Goal: Task Accomplishment & Management: Manage account settings

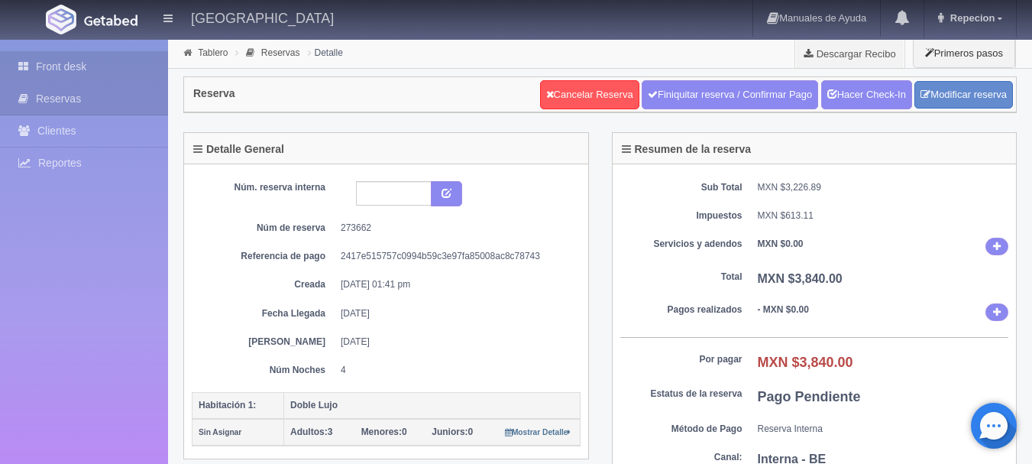
click at [54, 65] on link "Front desk" at bounding box center [84, 66] width 168 height 31
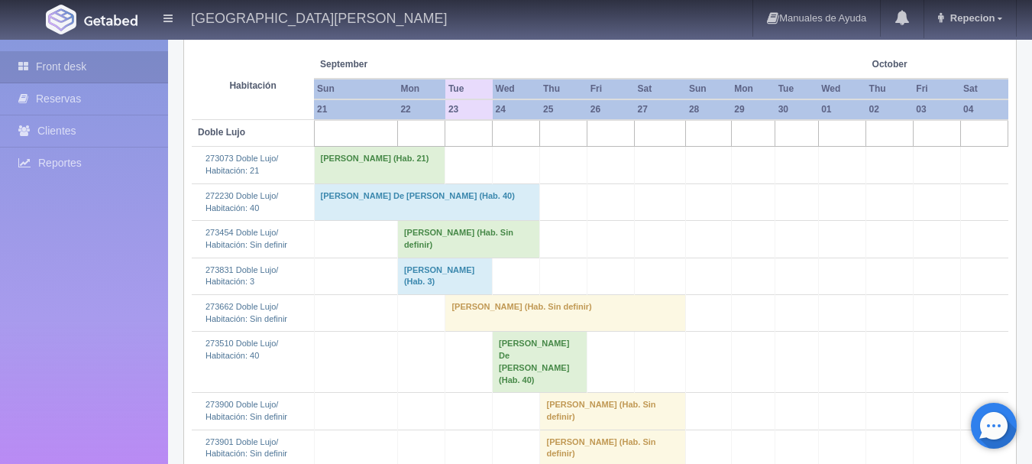
scroll to position [229, 0]
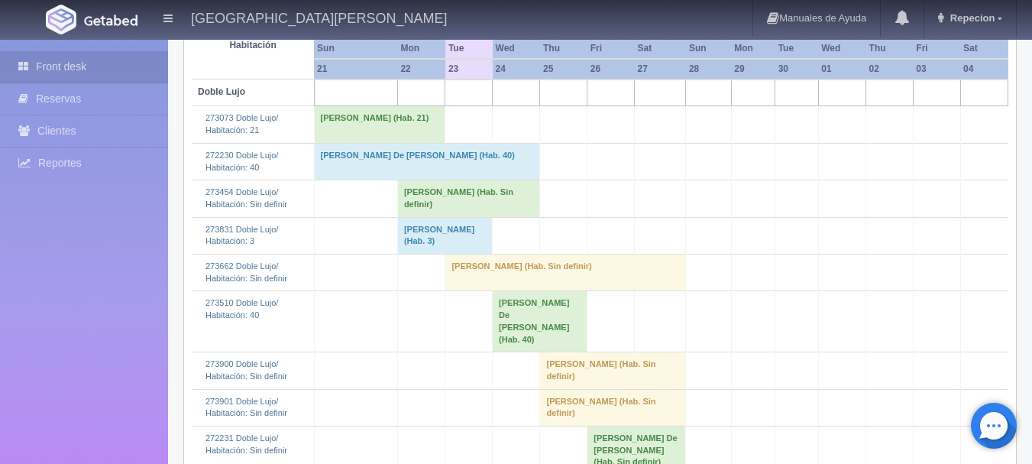
click at [458, 267] on td "[PERSON_NAME] (Hab. Sin definir)" at bounding box center [565, 272] width 241 height 37
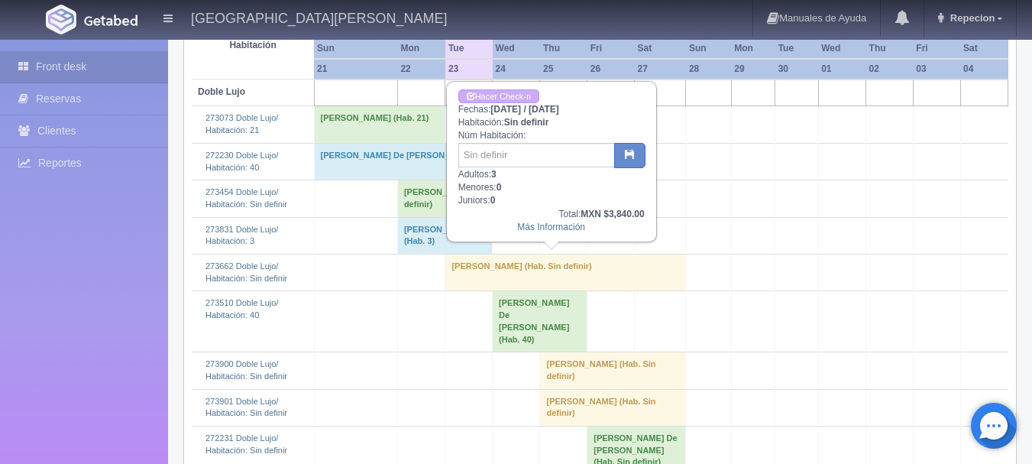
click at [457, 277] on td "[PERSON_NAME] (Hab. Sin definir)" at bounding box center [565, 272] width 241 height 37
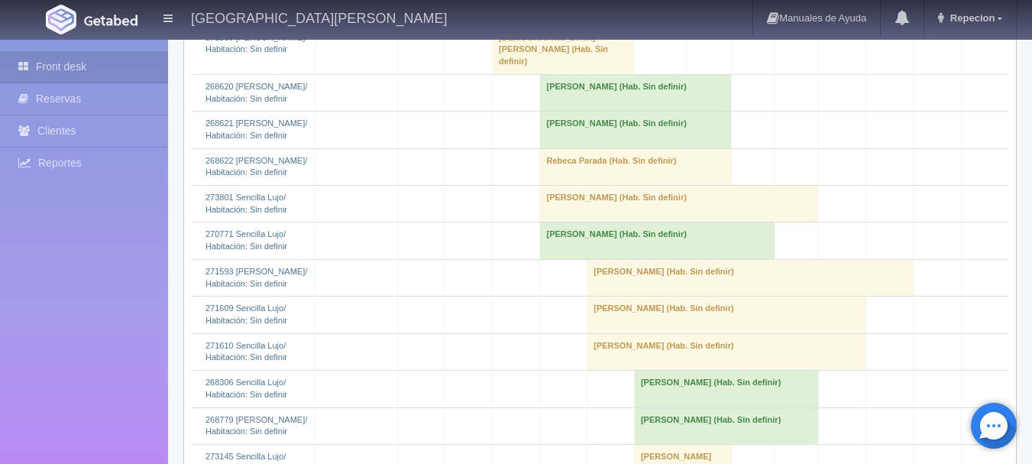
scroll to position [1680, 0]
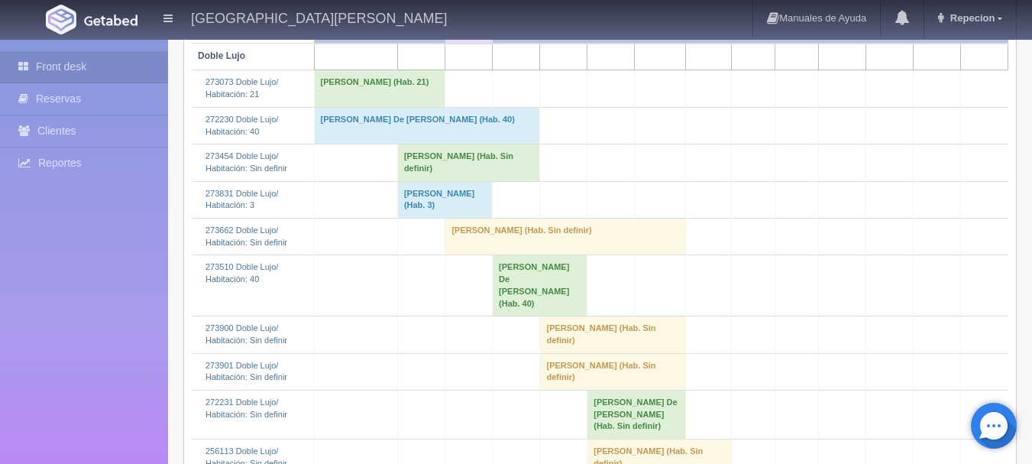
scroll to position [305, 0]
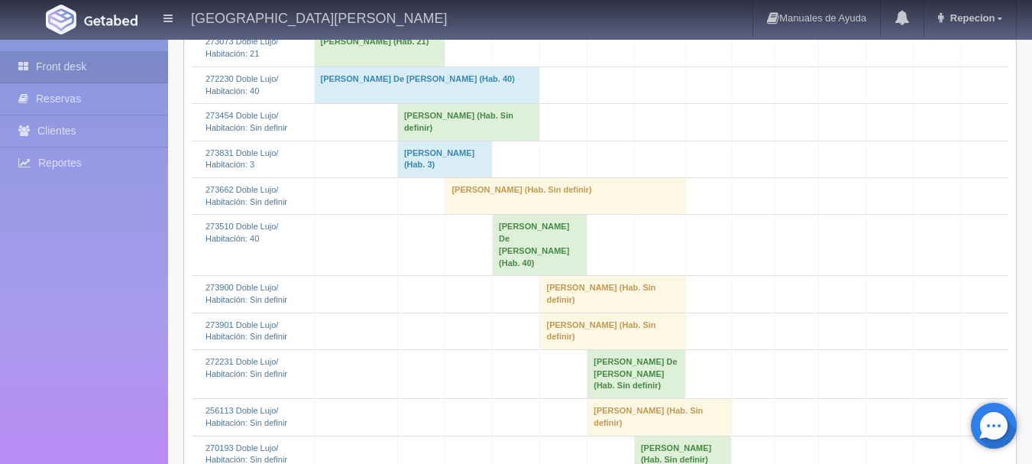
click at [461, 202] on td "rosa estela alarcon (Hab. Sin definir)" at bounding box center [565, 196] width 241 height 37
click at [496, 196] on td "rosa estela alarcon (Hab. Sin definir)" at bounding box center [565, 196] width 241 height 37
click at [600, 193] on td "rosa estela alarcon (Hab. Sin definir)" at bounding box center [565, 196] width 241 height 37
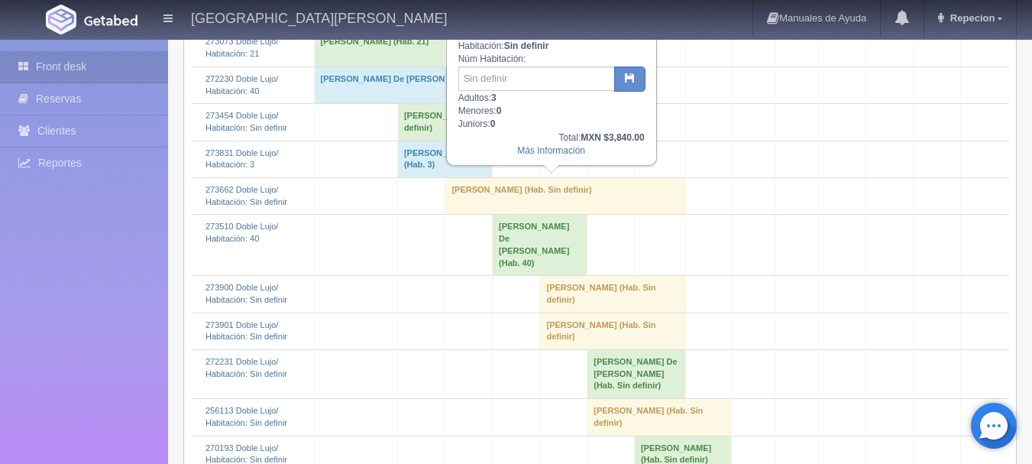
click at [584, 197] on td "rosa estela alarcon (Hab. Sin definir)" at bounding box center [565, 196] width 241 height 37
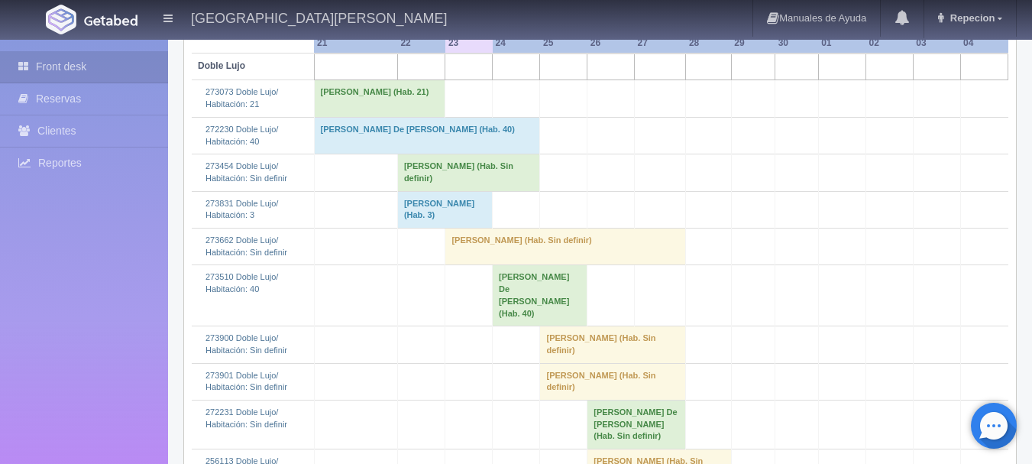
scroll to position [229, 0]
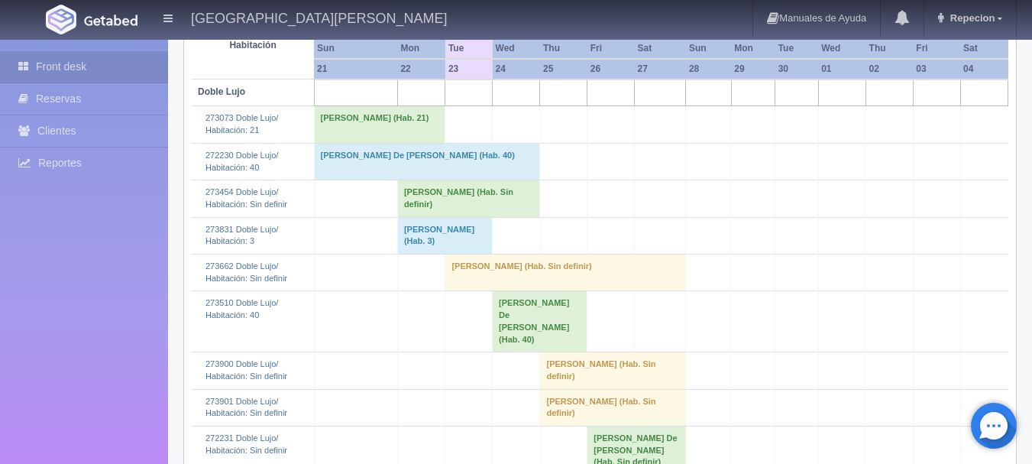
click at [463, 271] on td "rosa estela alarcon (Hab. Sin definir)" at bounding box center [565, 272] width 241 height 37
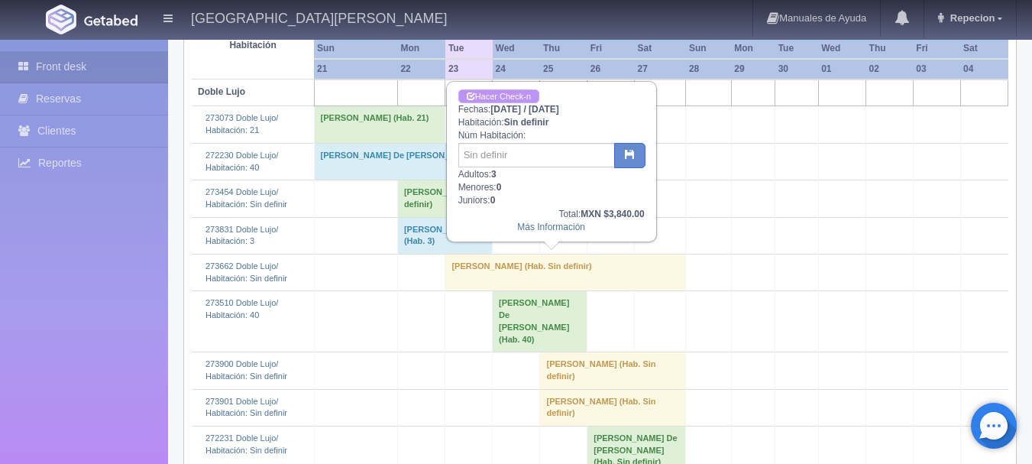
click at [496, 90] on link "Hacer Check-n" at bounding box center [498, 96] width 81 height 15
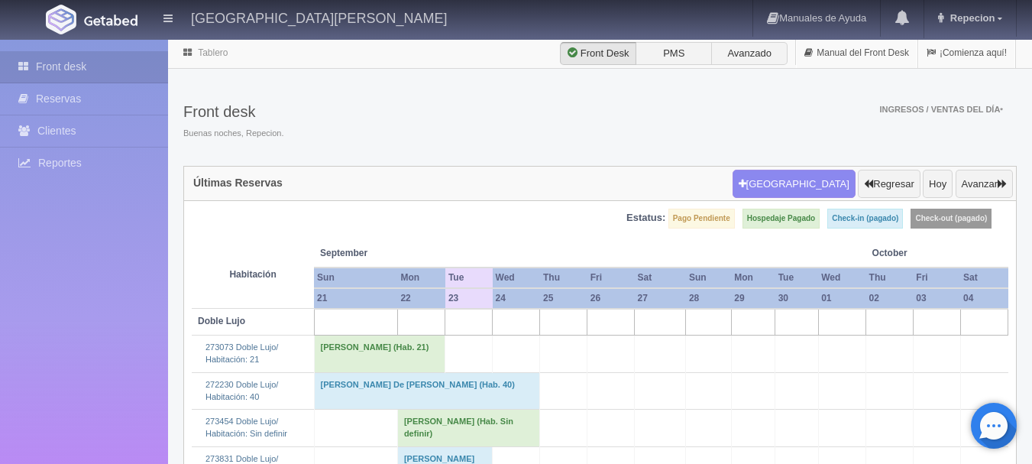
scroll to position [229, 0]
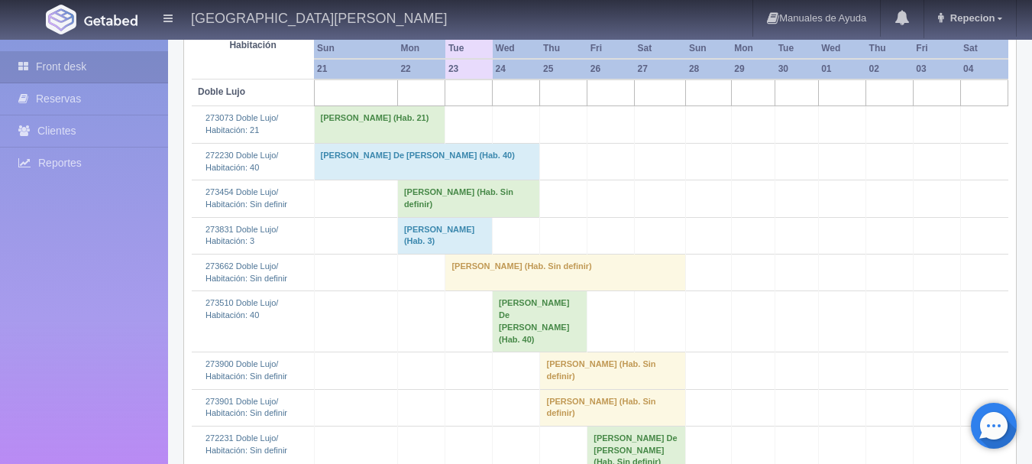
click at [496, 267] on td "[PERSON_NAME] (Hab. Sin definir)" at bounding box center [565, 272] width 241 height 37
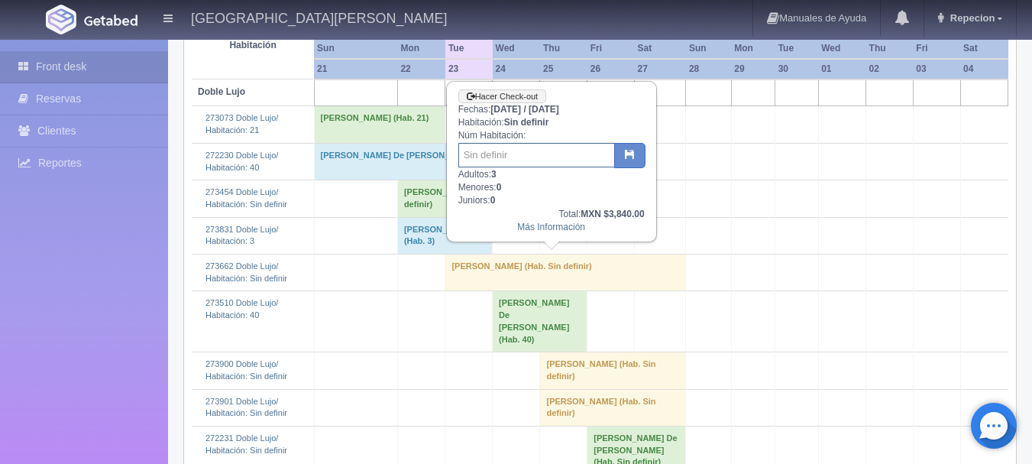
click at [483, 148] on input "text" at bounding box center [536, 155] width 157 height 24
type input "113"
click at [640, 163] on button "button" at bounding box center [629, 156] width 31 height 26
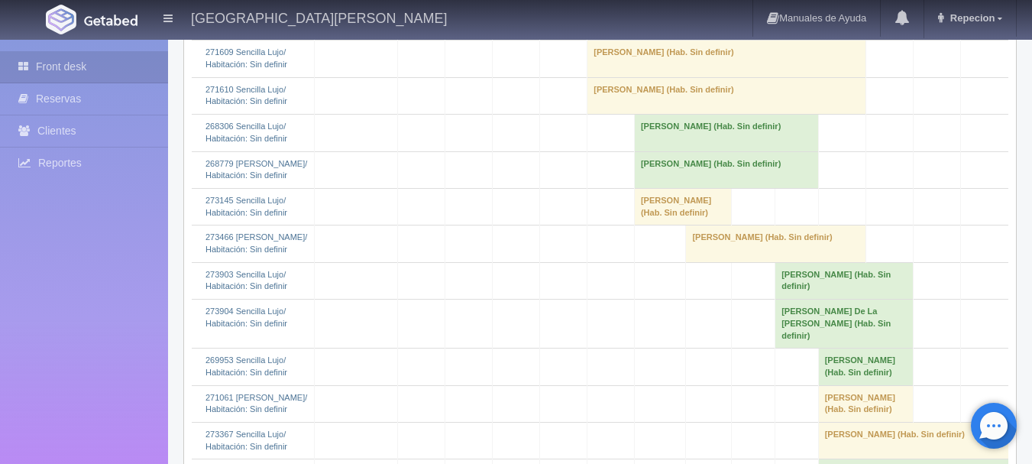
scroll to position [1757, 0]
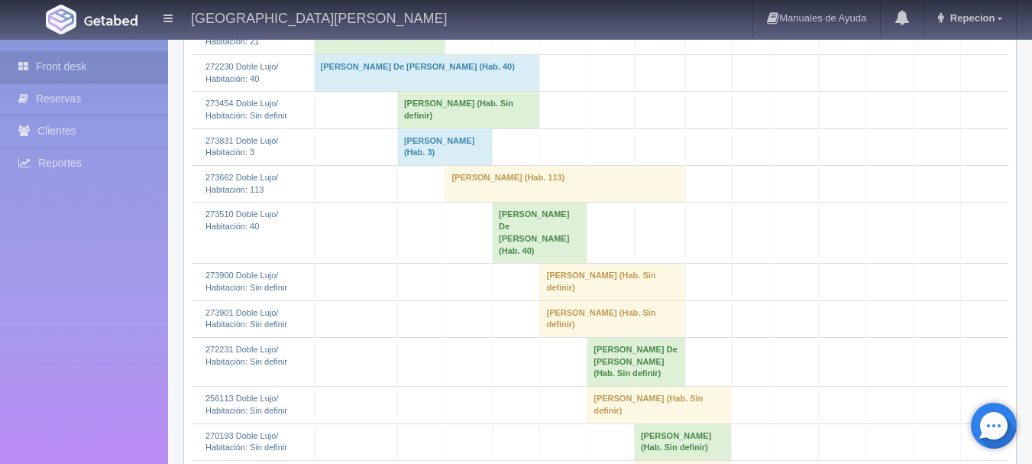
scroll to position [305, 0]
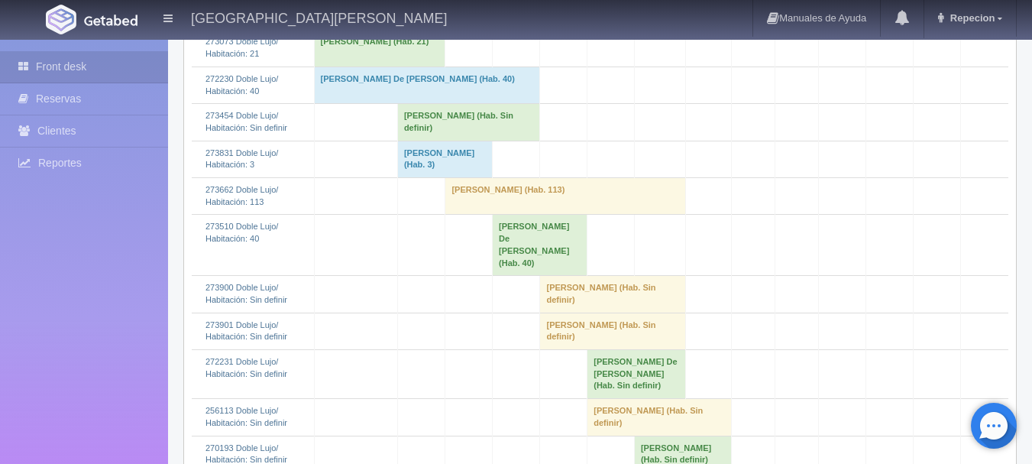
click at [510, 233] on td "Maria De Lourdes Juarez Navarro (Hab. 40)" at bounding box center [540, 245] width 95 height 61
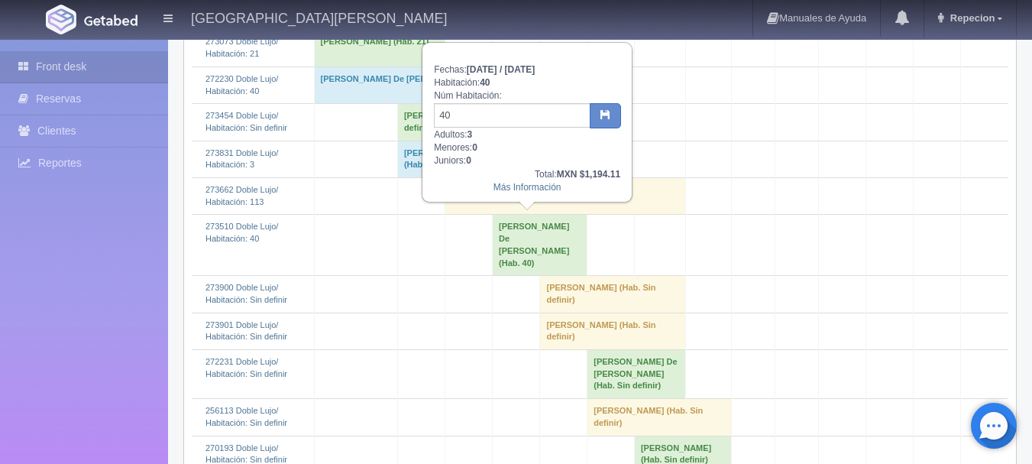
click at [510, 233] on td "Maria De Lourdes Juarez Navarro (Hab. 40)" at bounding box center [540, 245] width 95 height 61
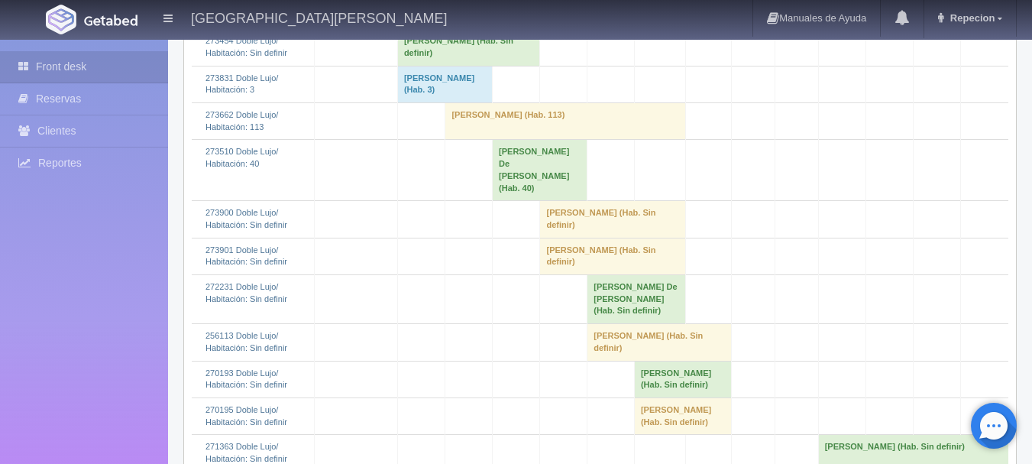
scroll to position [382, 0]
